Goal: Task Accomplishment & Management: Manage account settings

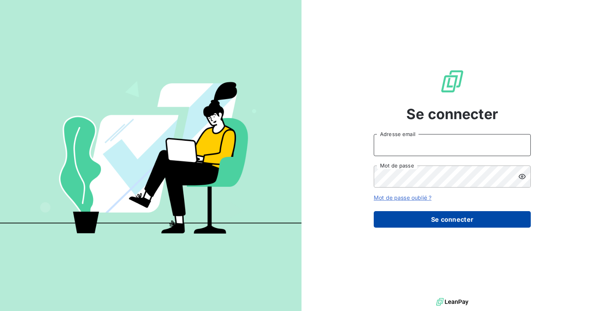
type input "b.vandenbulcke@groupseco.com"
click at [419, 218] on button "Se connecter" at bounding box center [452, 219] width 157 height 16
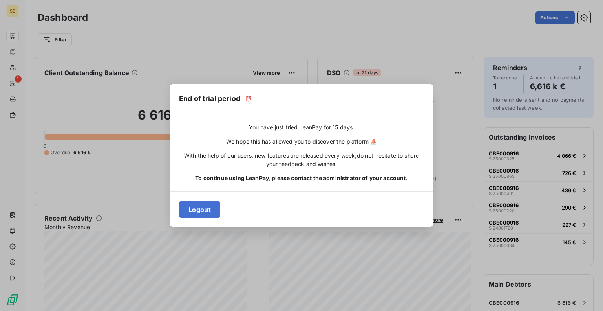
click at [420, 201] on div "Logout" at bounding box center [302, 209] width 264 height 36
click at [209, 214] on button "Logout" at bounding box center [199, 209] width 41 height 16
